Goal: Book appointment/travel/reservation

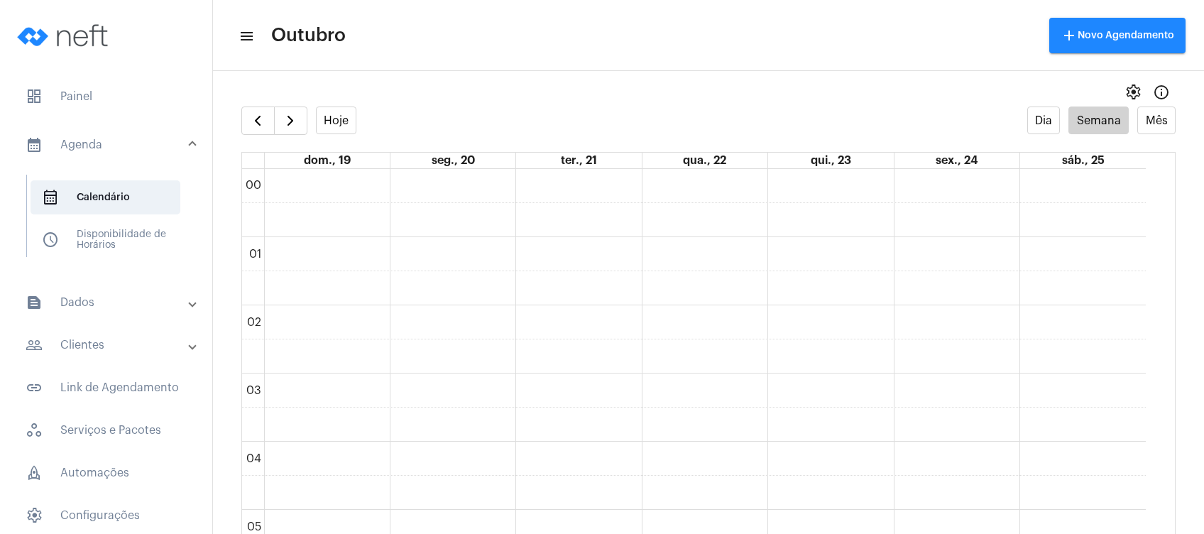
scroll to position [494, 0]
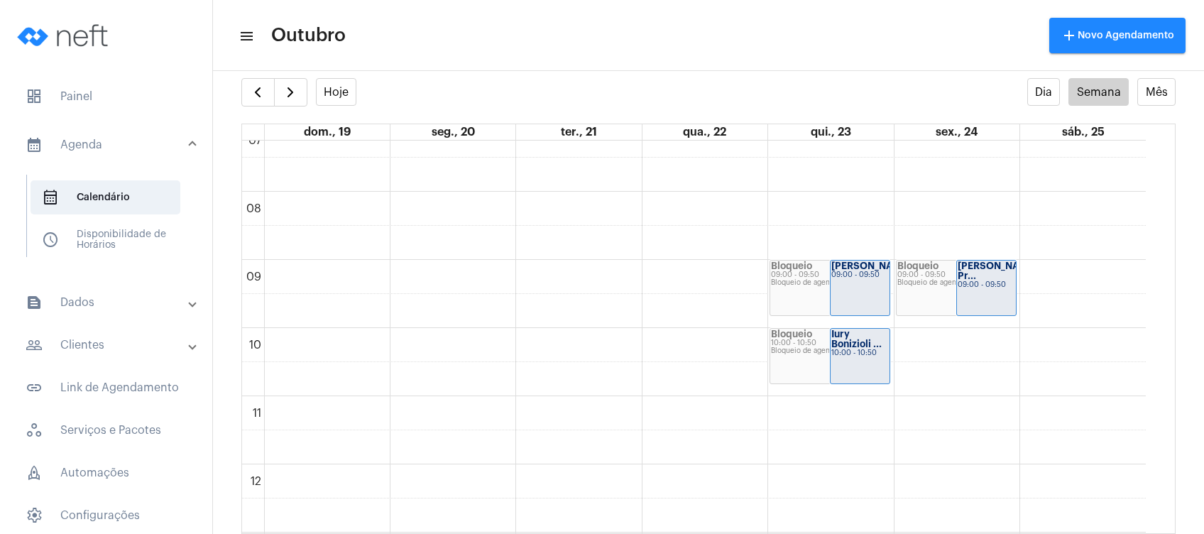
click at [134, 341] on mat-panel-title "people_outline Clientes" at bounding box center [108, 344] width 164 height 17
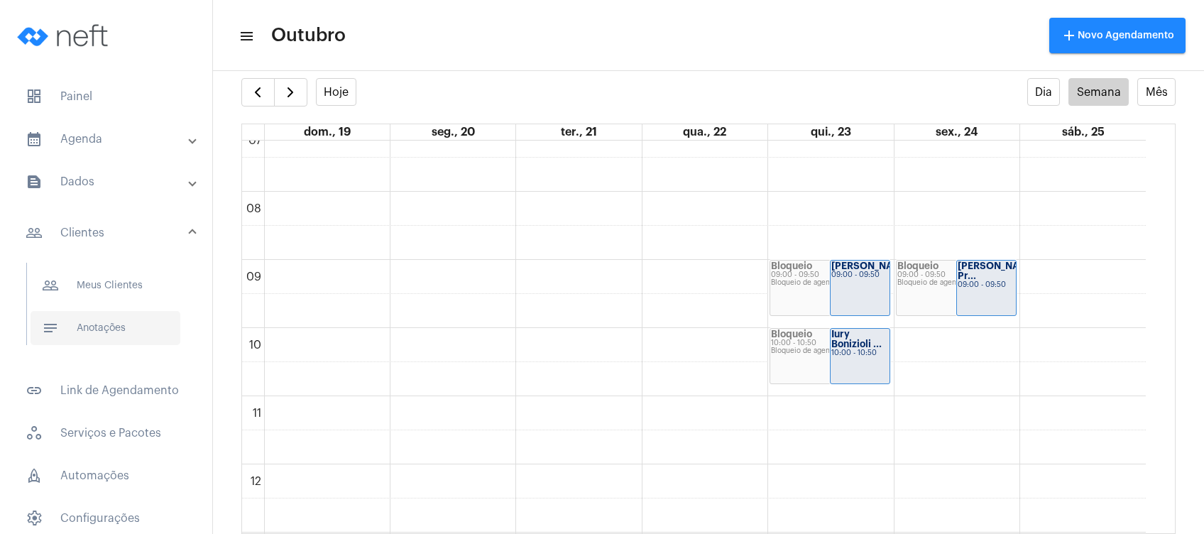
click at [134, 314] on span "notes Anotações" at bounding box center [106, 328] width 150 height 34
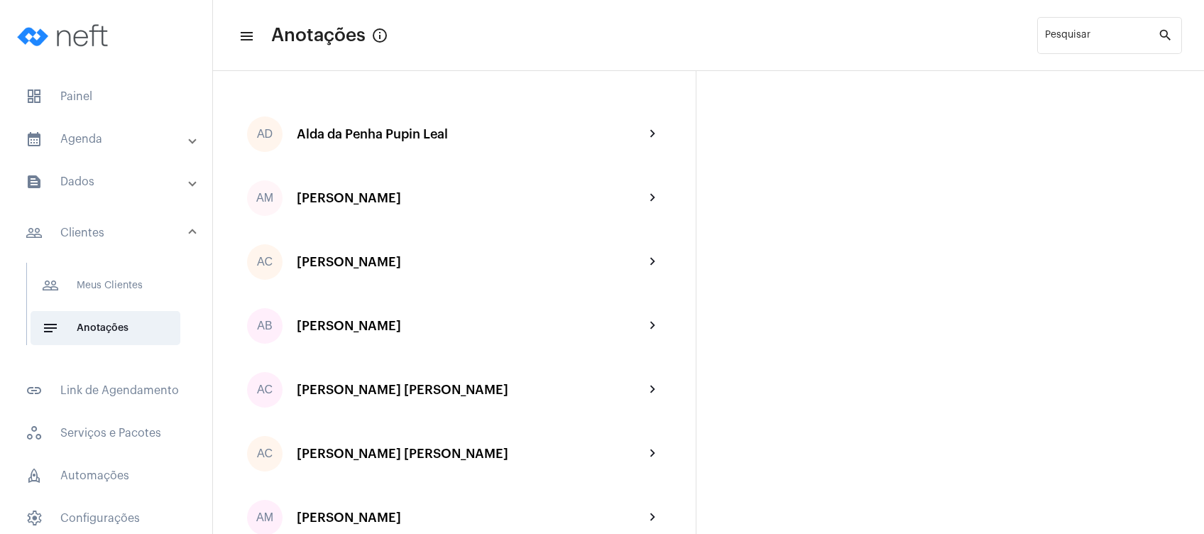
click at [131, 132] on mat-panel-title "calendar_month_outlined Agenda" at bounding box center [108, 139] width 164 height 17
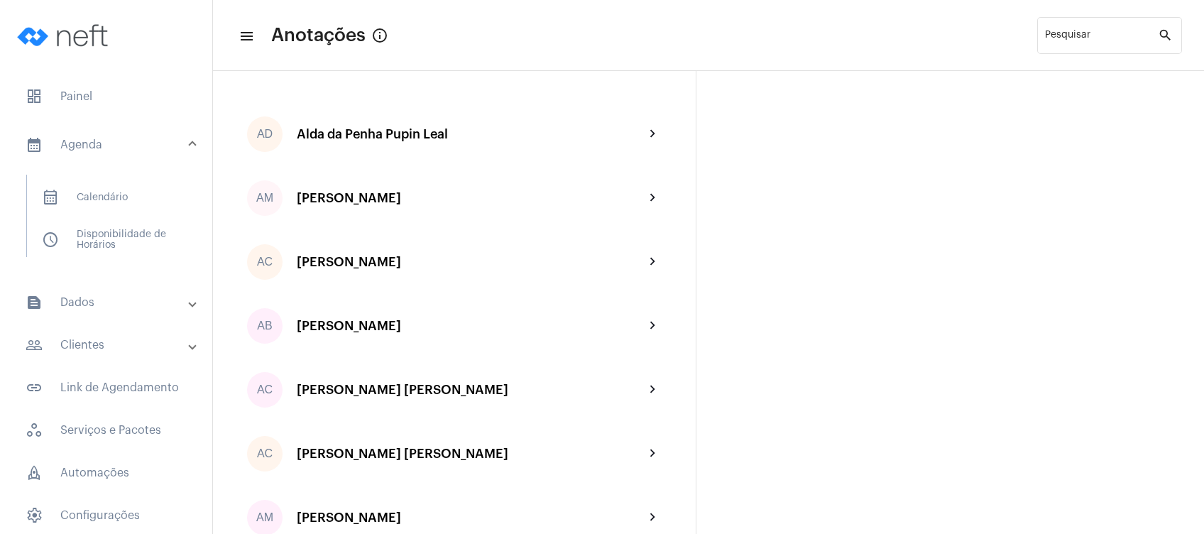
click at [121, 335] on mat-expansion-panel-header "people_outline Clientes" at bounding box center [111, 345] width 204 height 34
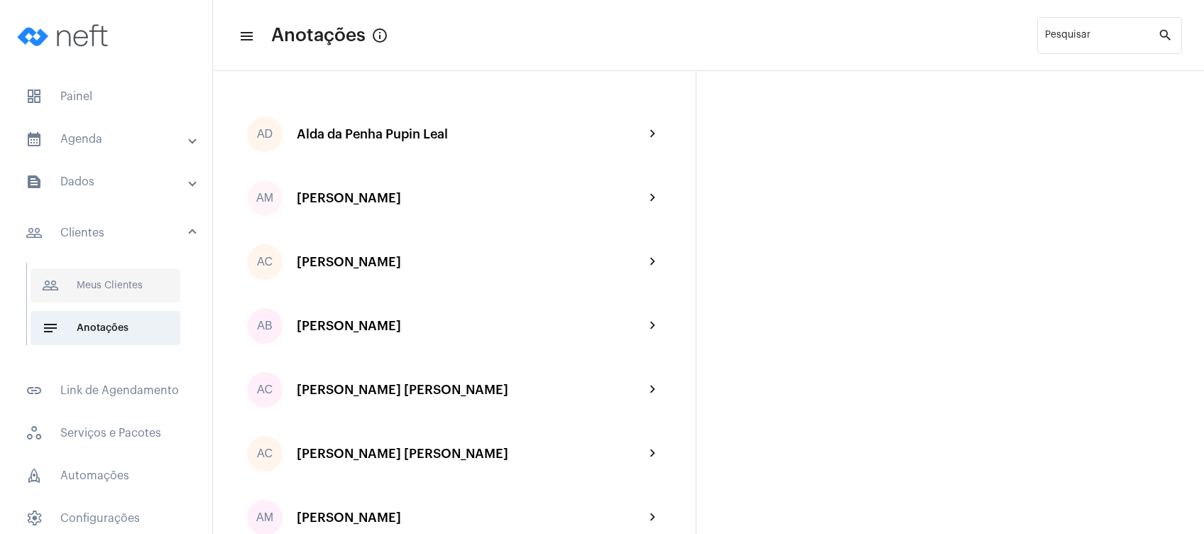
click at [147, 282] on span "people_outline Meus Clientes" at bounding box center [106, 285] width 150 height 34
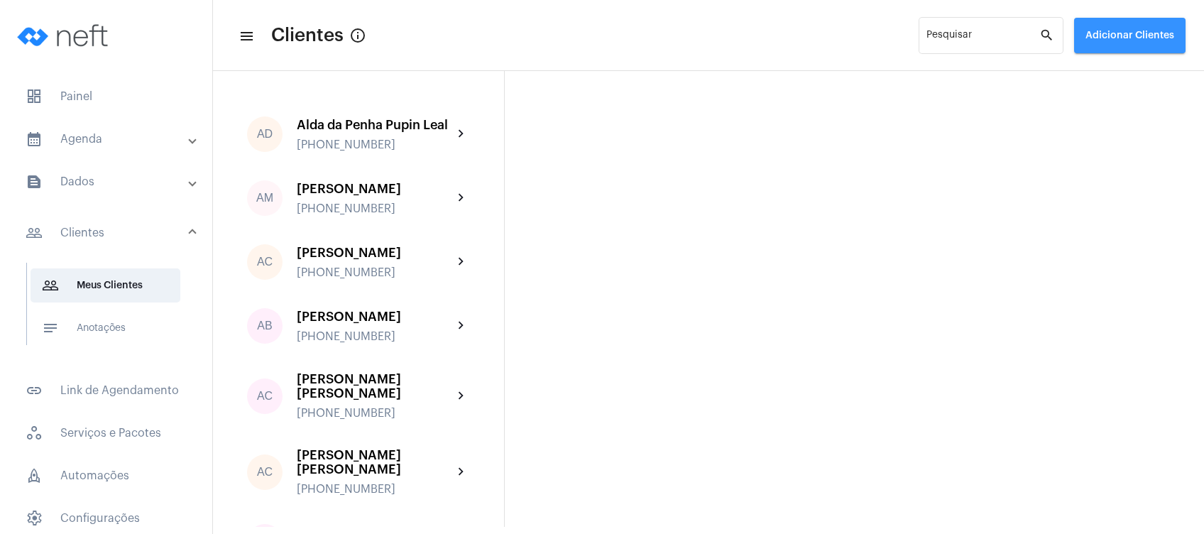
click at [1146, 32] on span "Adicionar Clientes" at bounding box center [1129, 36] width 89 height 10
click at [1131, 73] on span "add Novo Cliente" at bounding box center [1128, 75] width 82 height 26
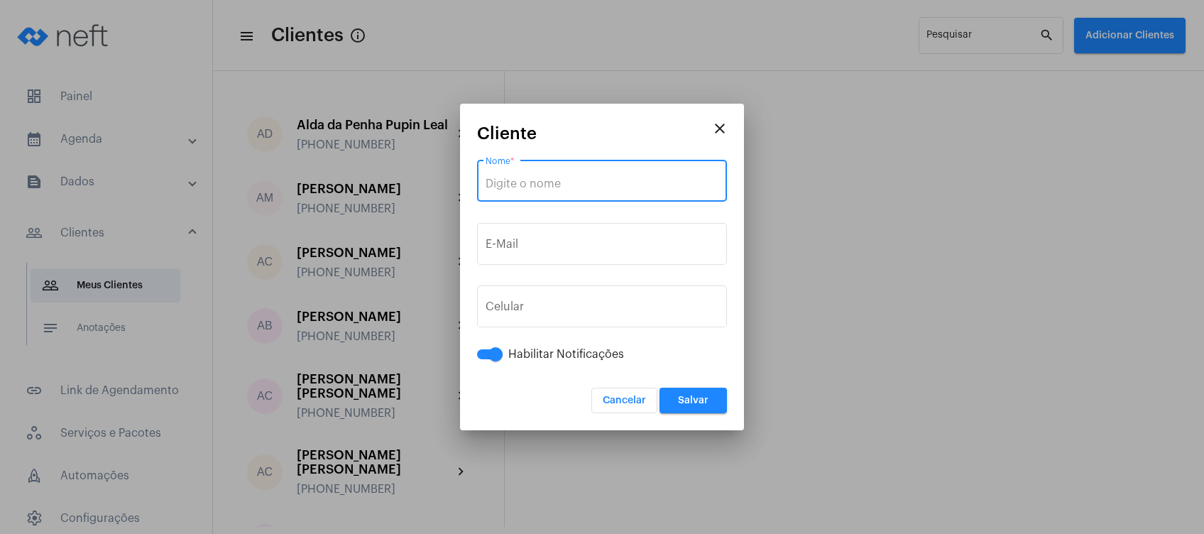
click at [569, 181] on input "Nome *" at bounding box center [601, 183] width 233 height 13
paste input "[PERSON_NAME] ZAGOTO"
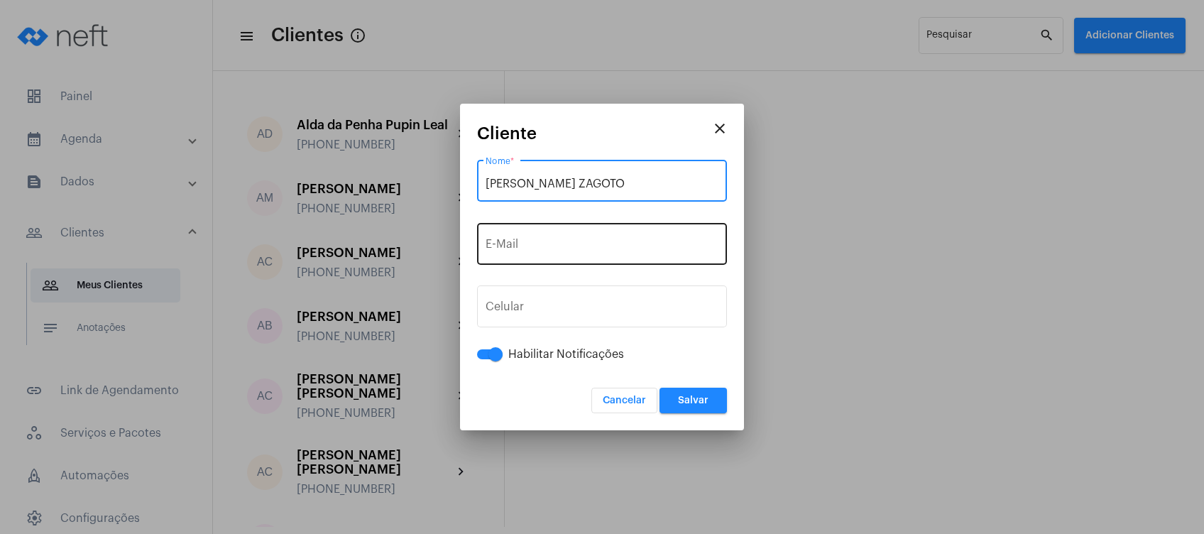
type input "[PERSON_NAME] ZAGOTO"
click at [524, 247] on input "E-Mail" at bounding box center [601, 247] width 233 height 13
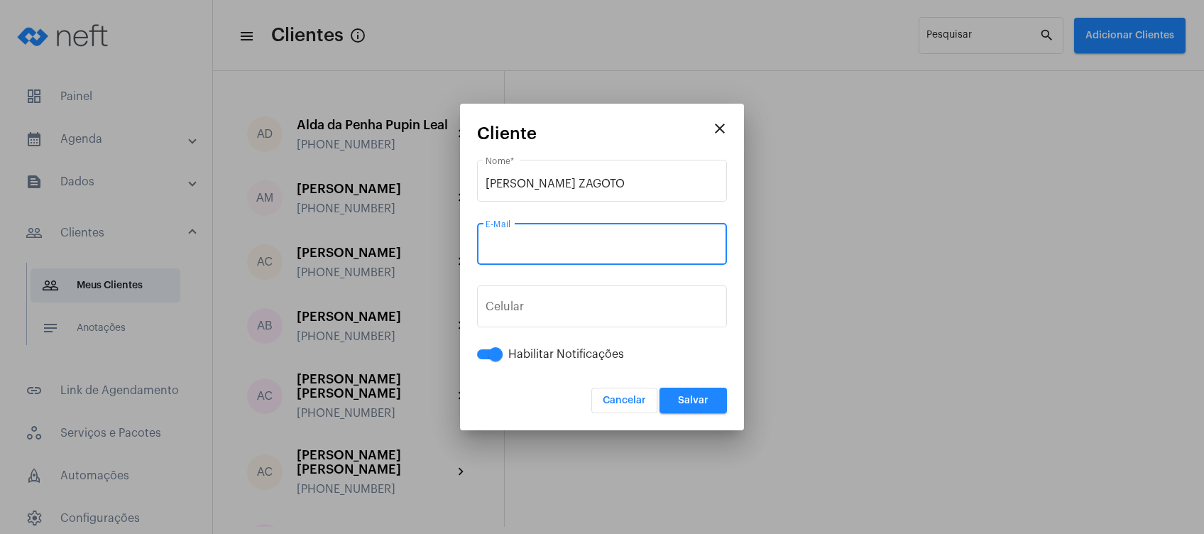
paste input "[EMAIL_ADDRESS][DOMAIN_NAME]"
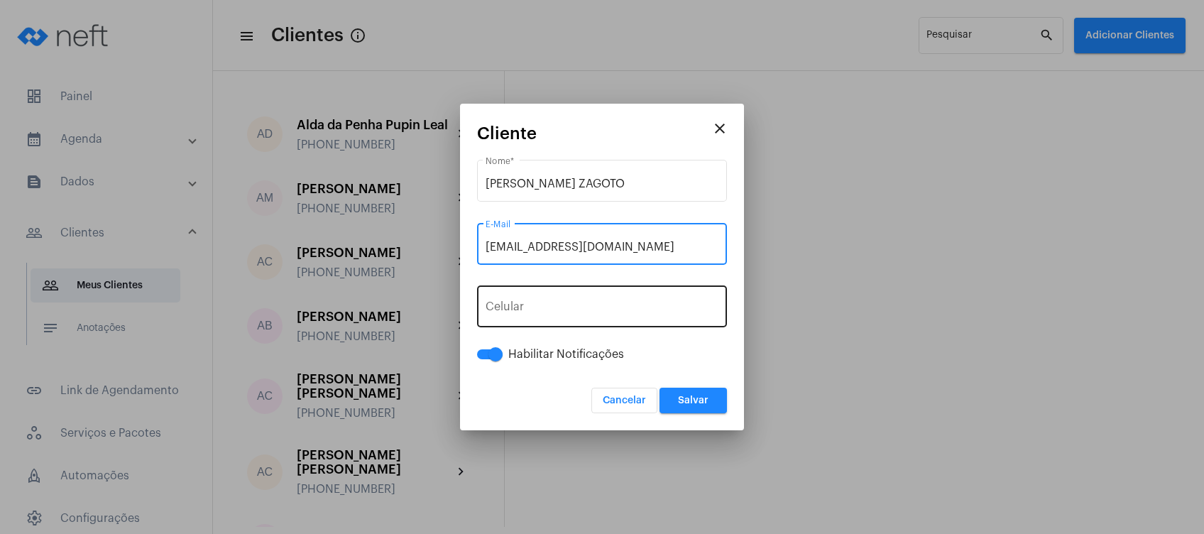
type input "[EMAIL_ADDRESS][DOMAIN_NAME]"
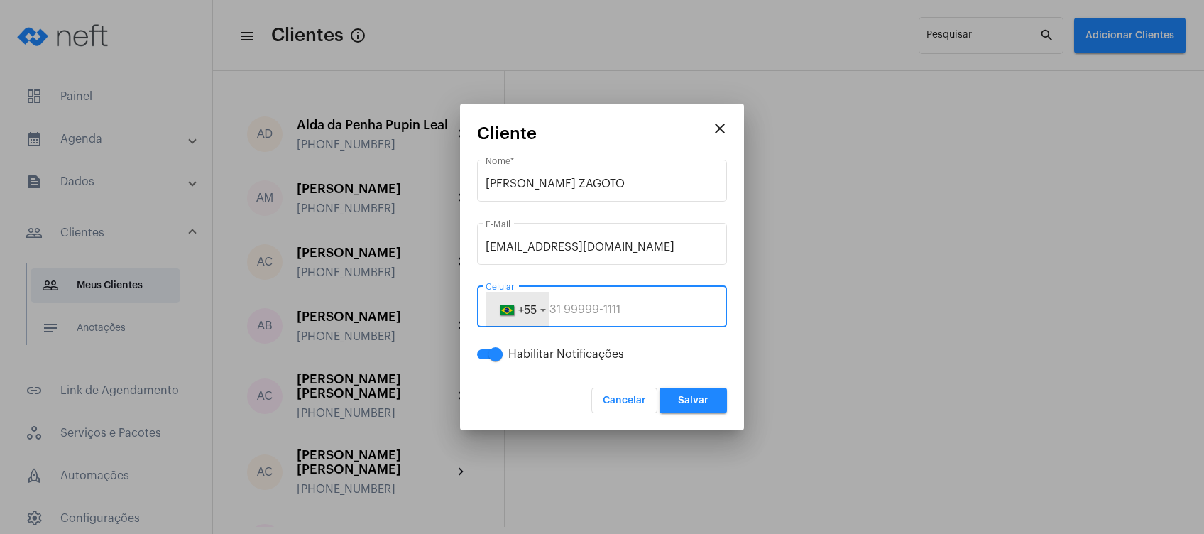
click at [529, 307] on span "+55" at bounding box center [527, 309] width 18 height 11
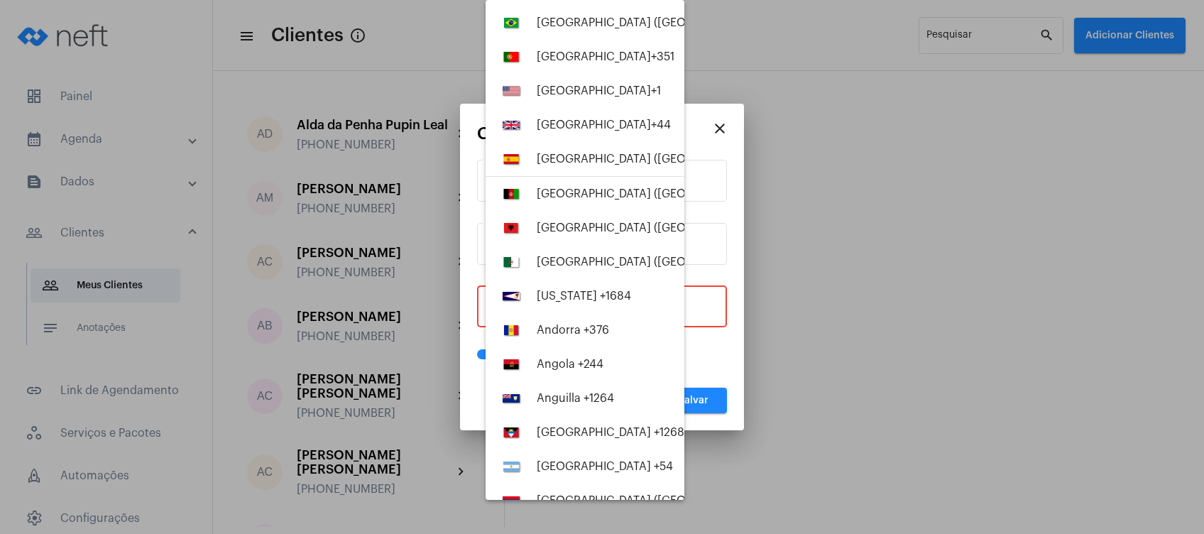
click at [703, 307] on div at bounding box center [602, 267] width 1204 height 534
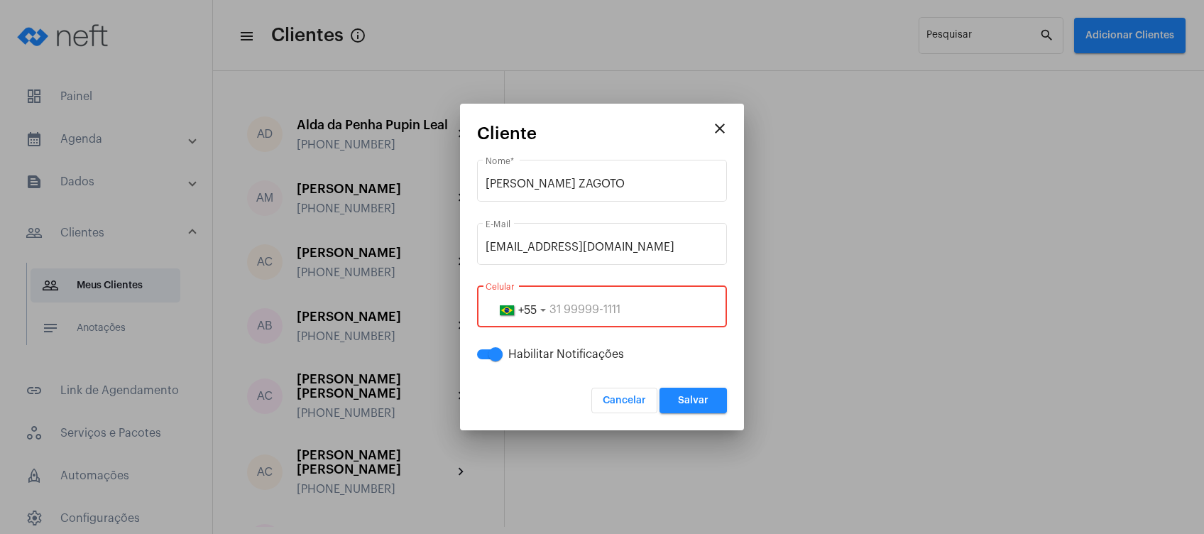
click at [602, 312] on input "tel" at bounding box center [601, 309] width 233 height 13
paste input "27998369307"
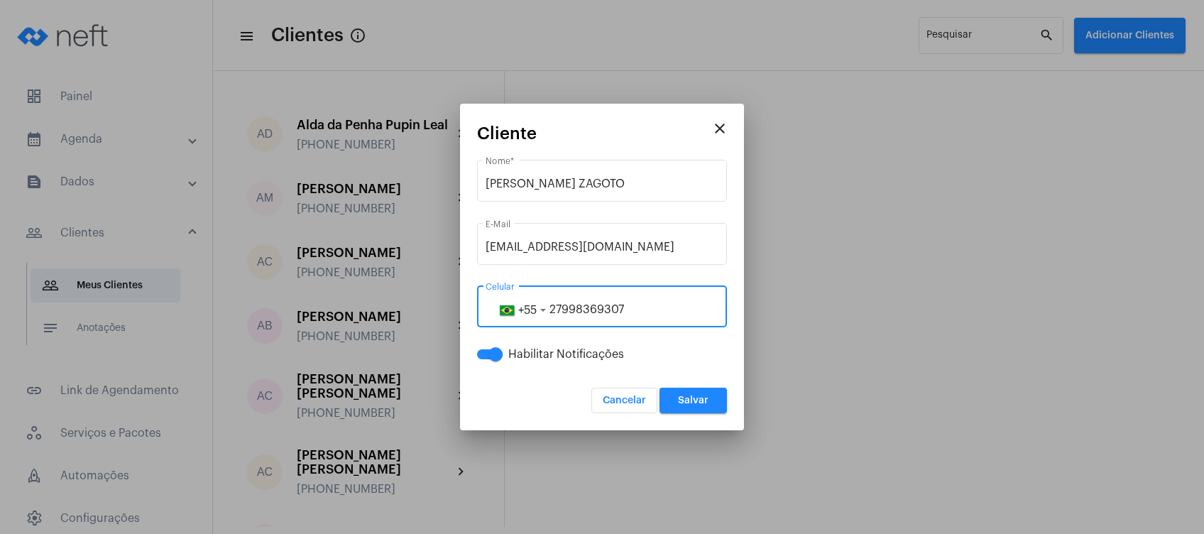
type input "27998369307"
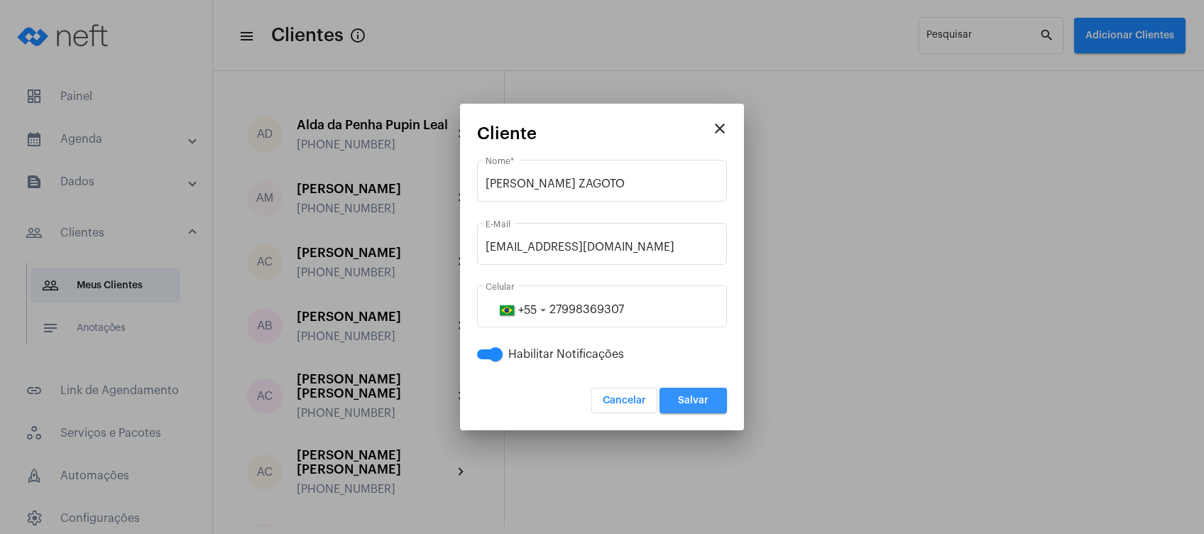
click at [704, 395] on span "Salvar" at bounding box center [693, 400] width 31 height 10
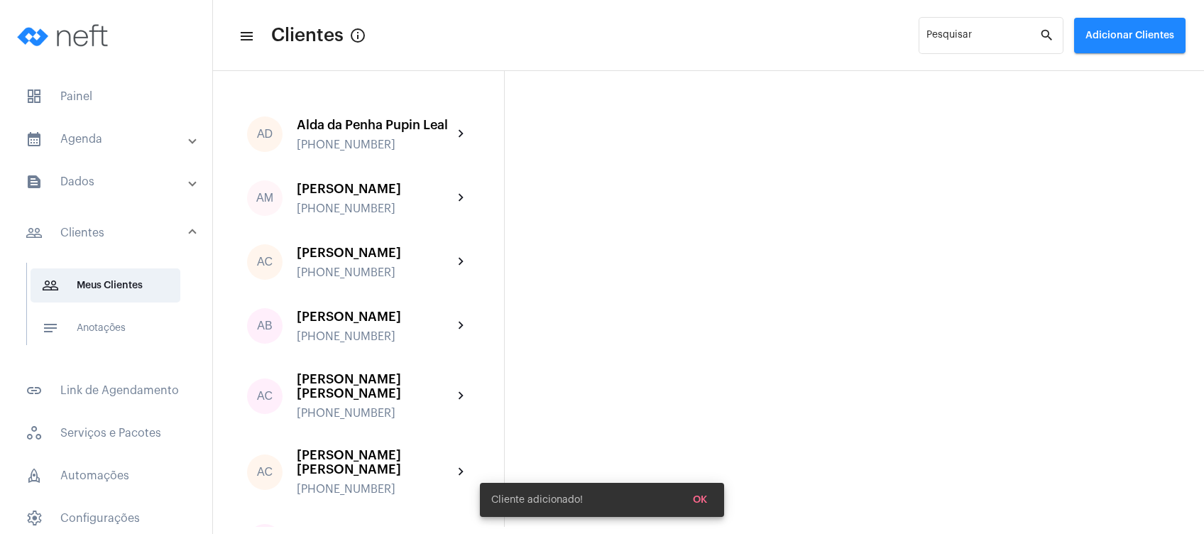
click at [128, 139] on mat-panel-title "calendar_month_outlined Agenda" at bounding box center [108, 139] width 164 height 17
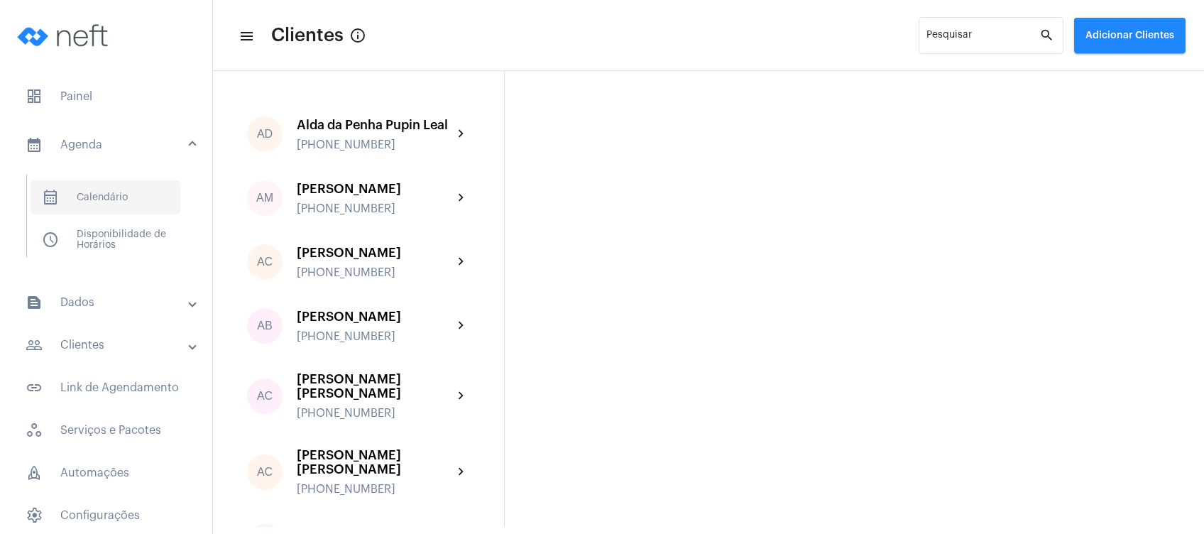
click at [131, 196] on span "calendar_month_outlined Calendário" at bounding box center [106, 197] width 150 height 34
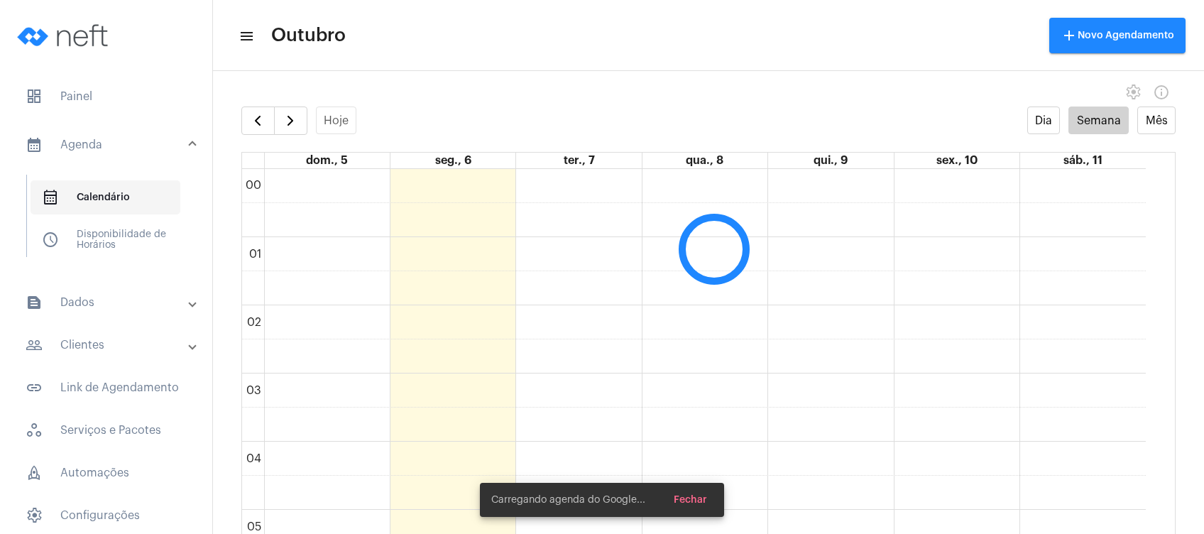
scroll to position [409, 0]
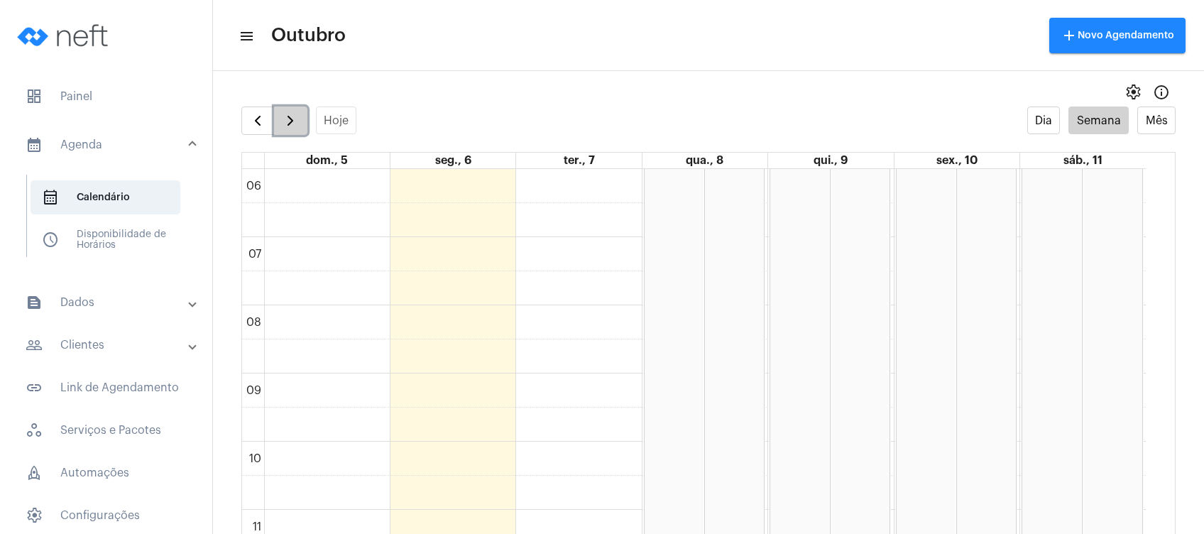
click at [292, 117] on span "button" at bounding box center [290, 120] width 17 height 17
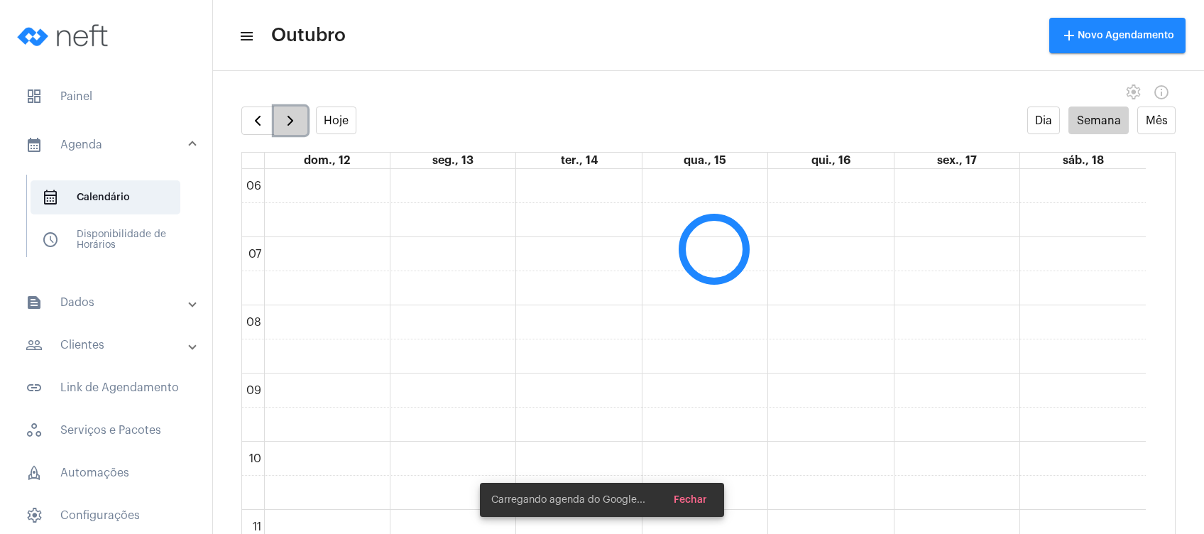
scroll to position [410, 0]
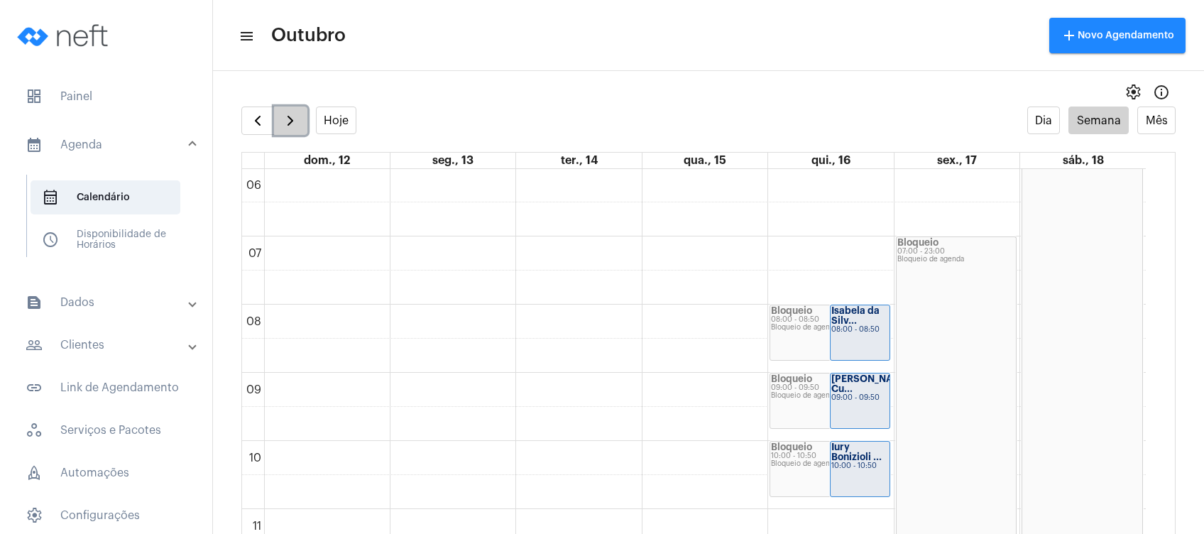
click at [292, 117] on span "button" at bounding box center [290, 120] width 17 height 17
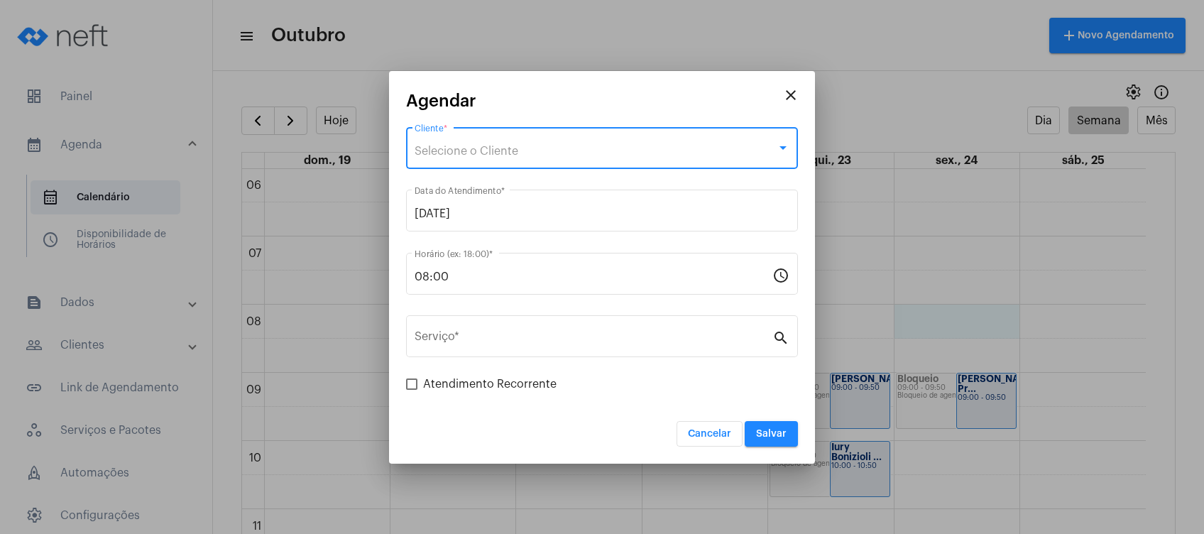
click at [546, 148] on div "Selecione o Cliente" at bounding box center [596, 151] width 362 height 13
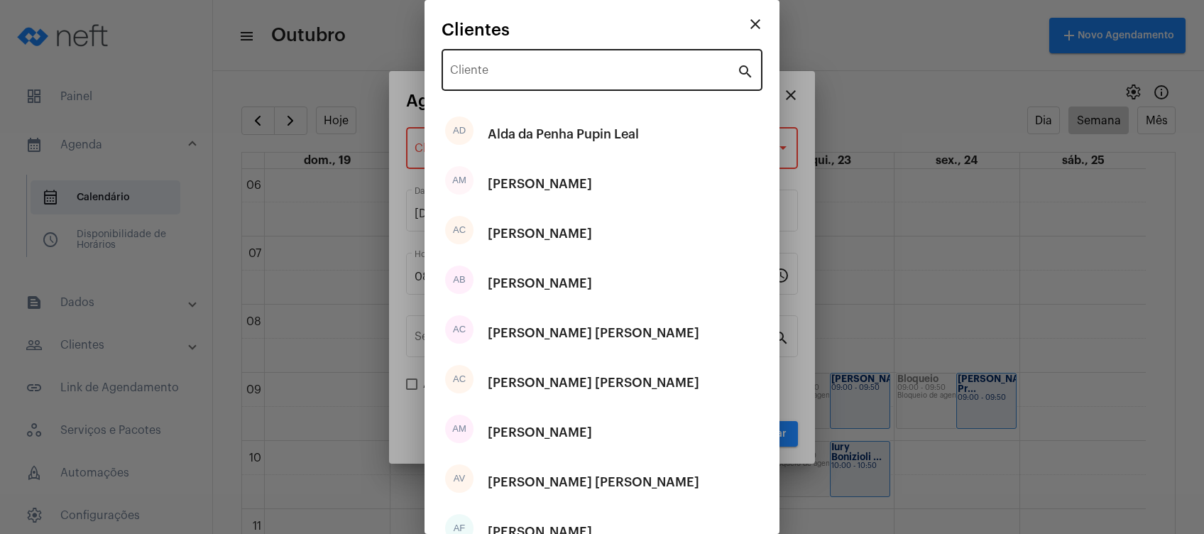
click at [538, 85] on div "Cliente" at bounding box center [593, 68] width 287 height 45
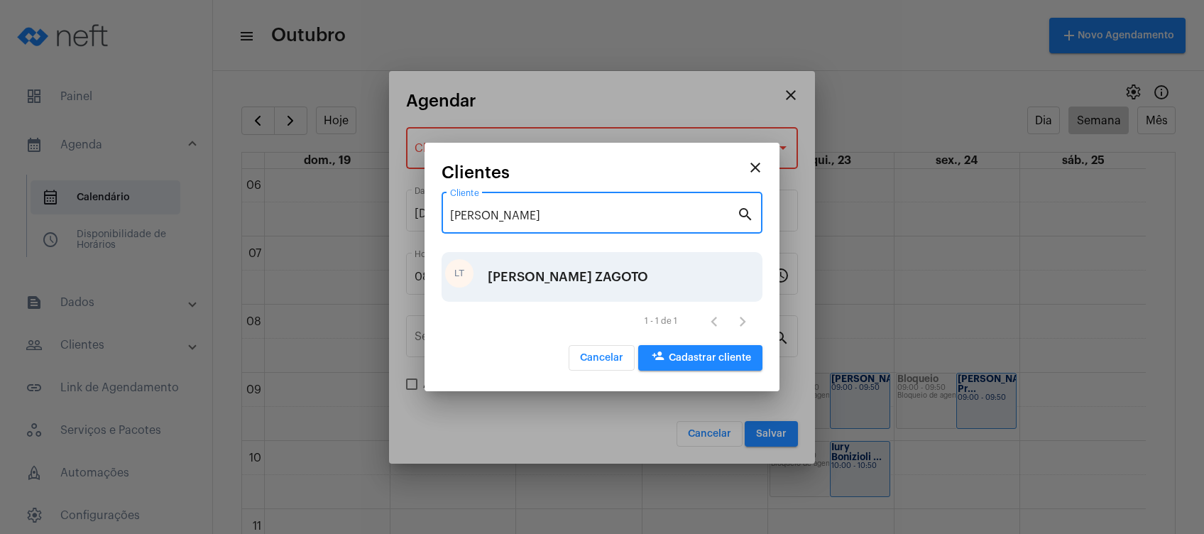
type input "[PERSON_NAME]"
click at [551, 278] on div "[PERSON_NAME] ZAGOTO" at bounding box center [568, 277] width 160 height 43
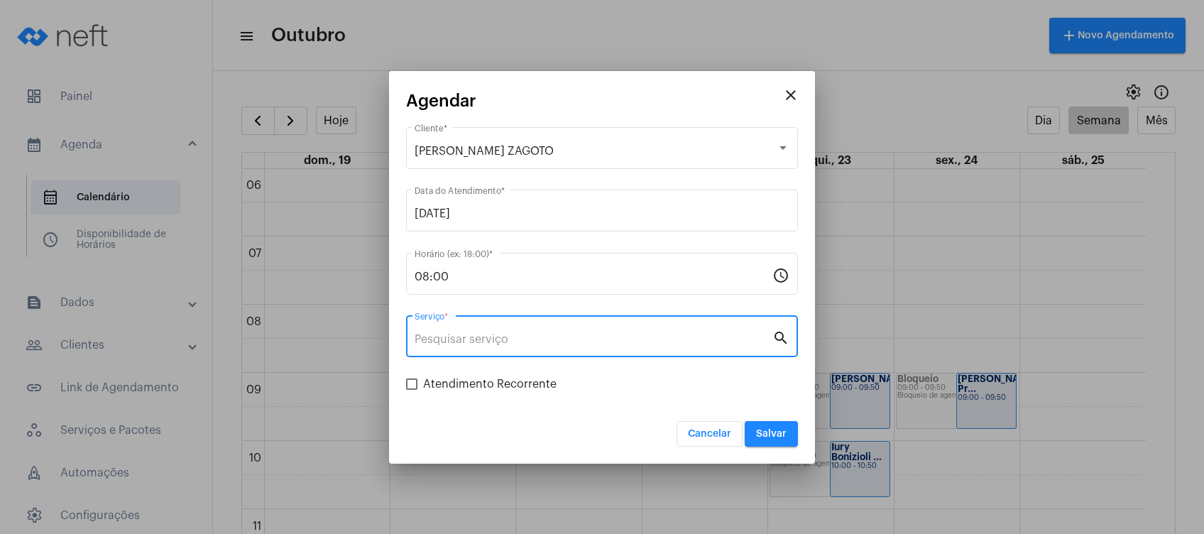
click at [537, 335] on input "Serviço *" at bounding box center [594, 339] width 358 height 13
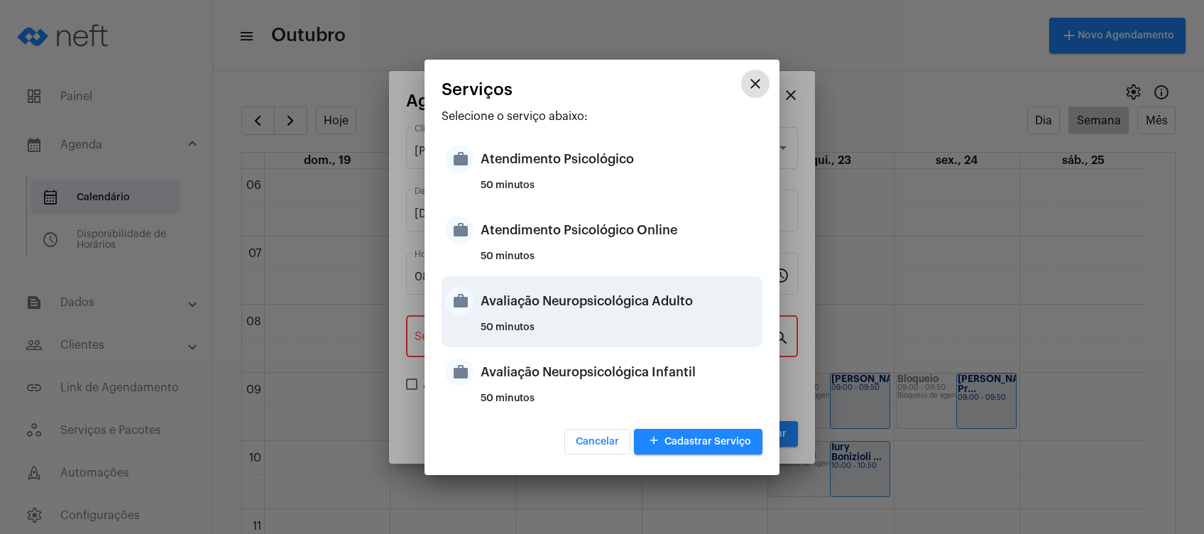
click at [613, 311] on div "Avaliação Neuropsicológica Adulto" at bounding box center [620, 301] width 278 height 43
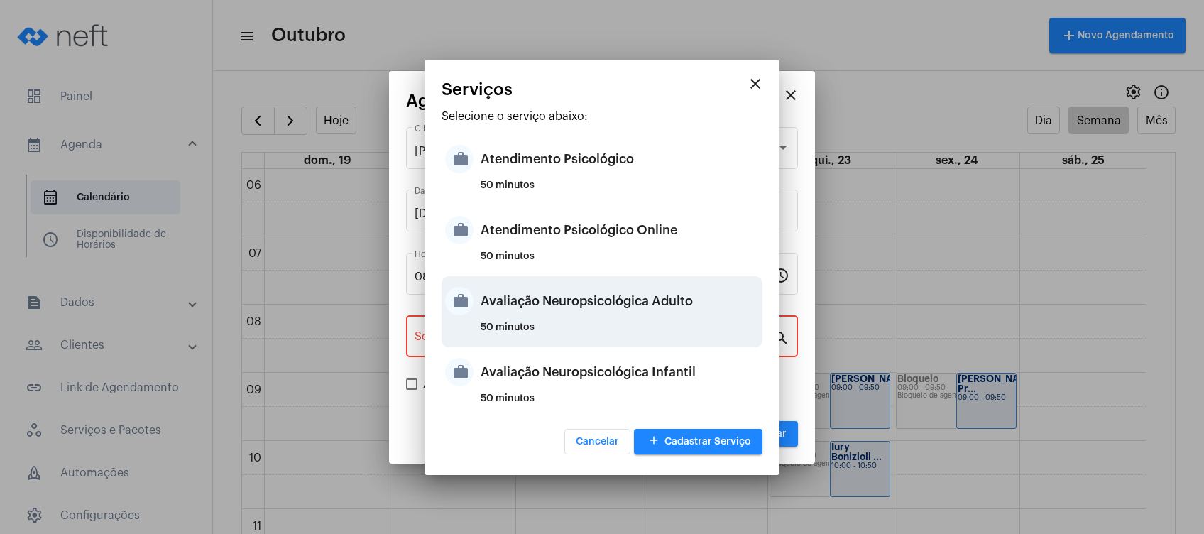
type input "Avaliação Neuropsicológica Adulto"
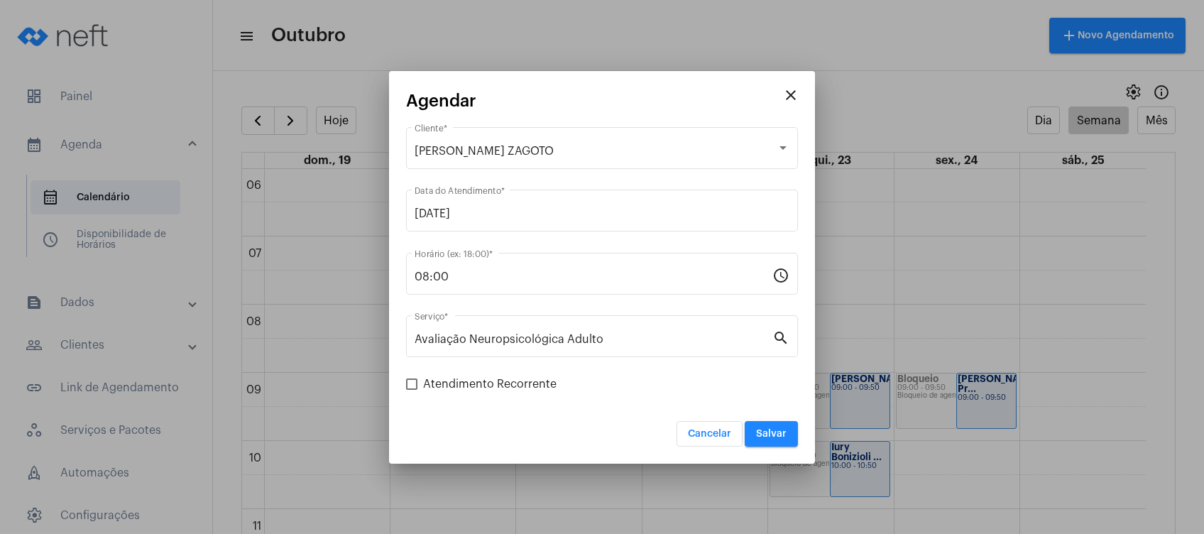
click at [610, 405] on div "Cancelar Salvar" at bounding box center [602, 424] width 392 height 43
click at [779, 431] on span "Salvar" at bounding box center [771, 434] width 31 height 10
